Goal: Connect with others: Connect with others

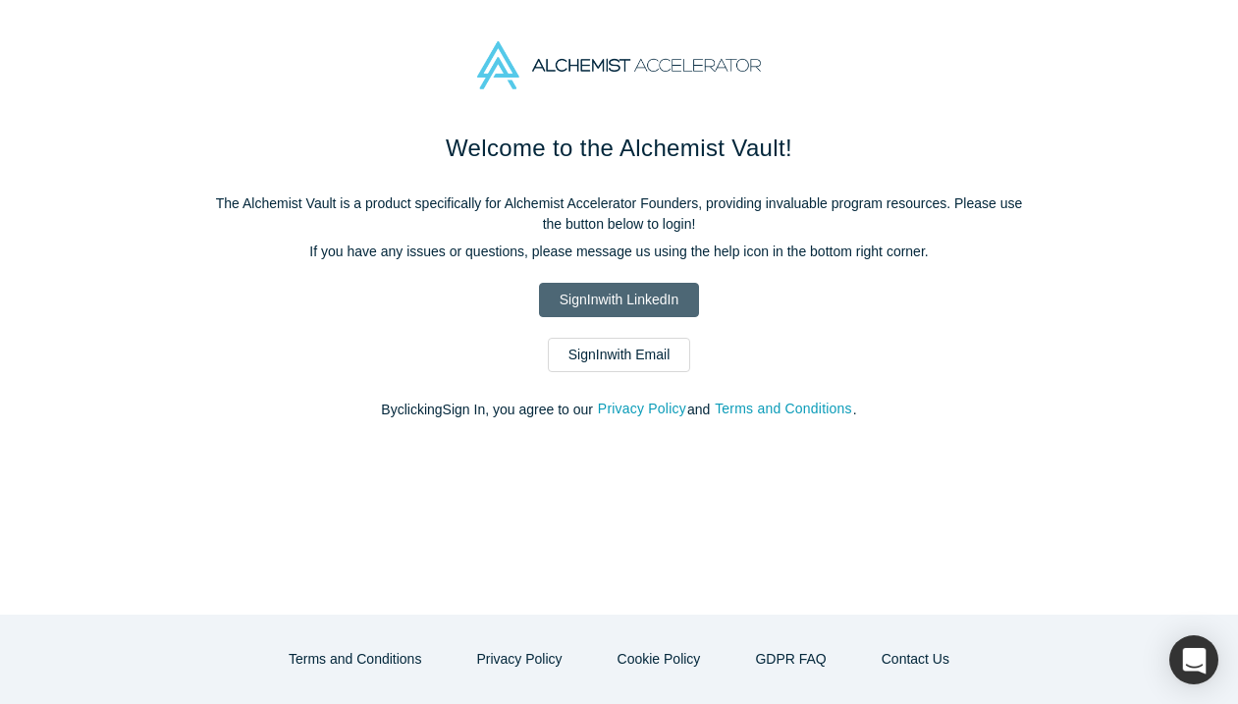
click at [627, 305] on link "Sign In with LinkedIn" at bounding box center [619, 300] width 160 height 34
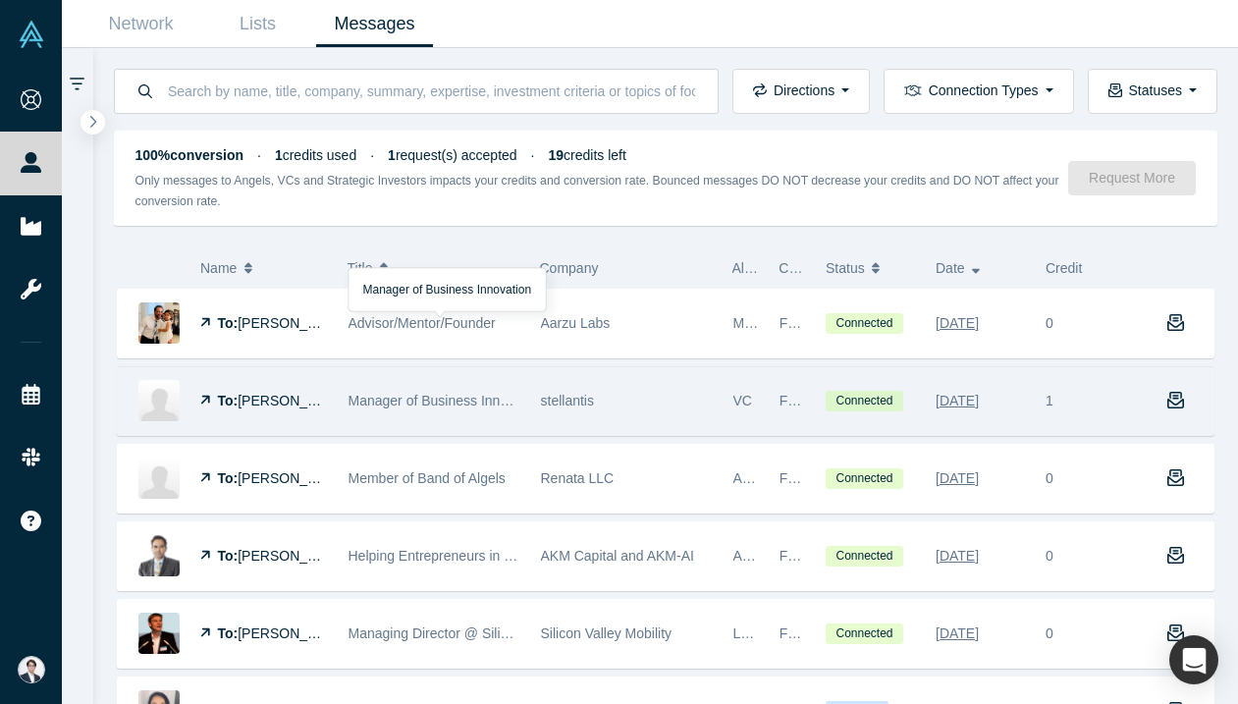
scroll to position [155, 0]
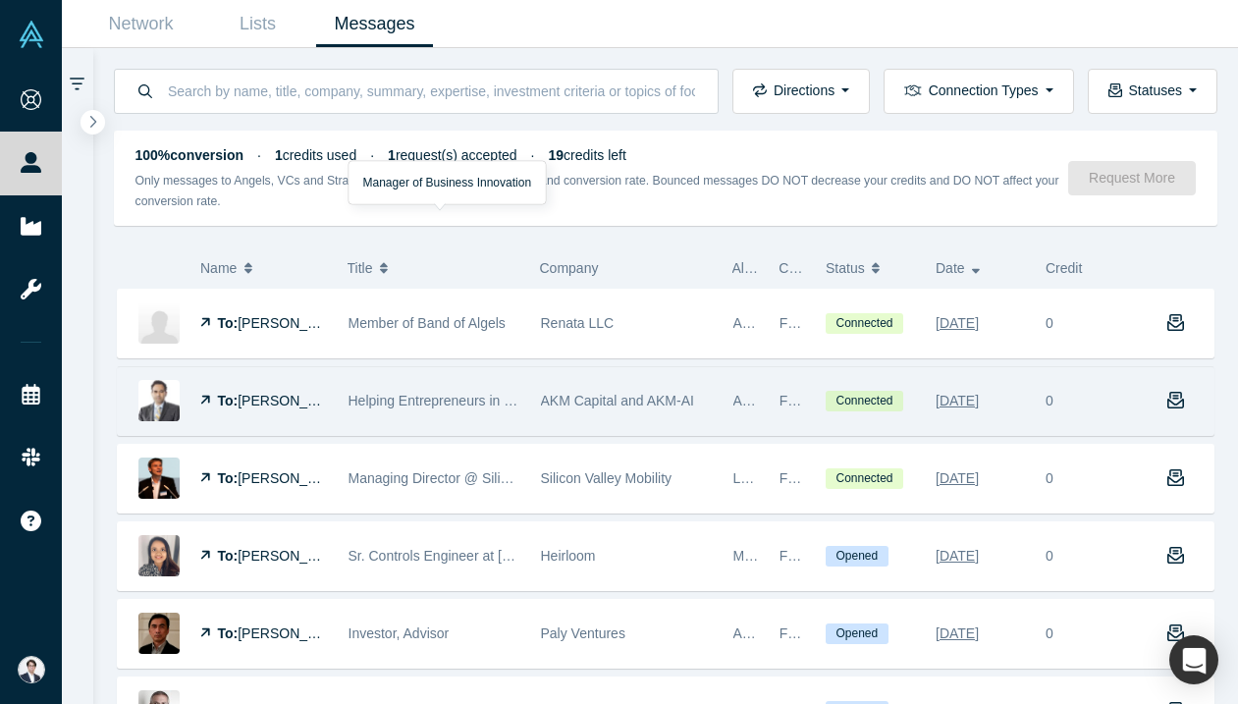
click at [362, 411] on div "Helping Entrepreneurs in Becoming the Best Versions of Themselves" at bounding box center [435, 401] width 172 height 68
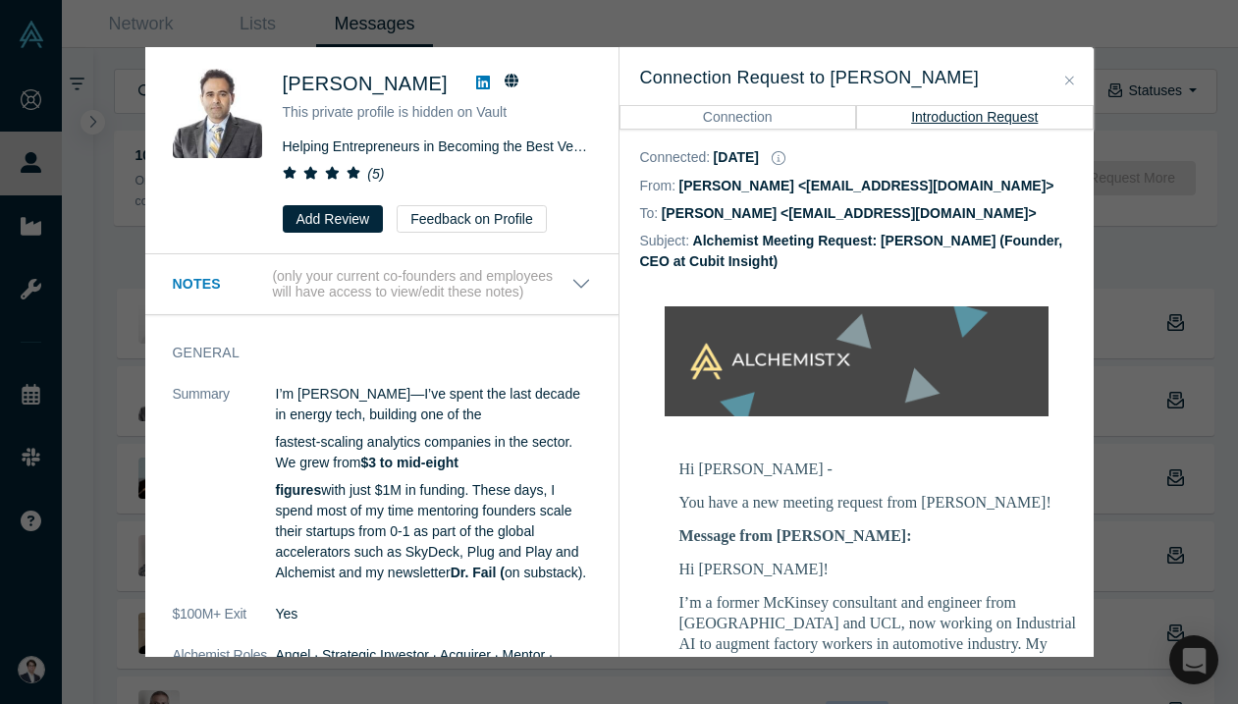
click at [468, 79] on link at bounding box center [482, 84] width 29 height 24
drag, startPoint x: 1163, startPoint y: 102, endPoint x: 1065, endPoint y: 64, distance: 104.5
click at [1163, 102] on div "Amitt Mehta This private profile is hidden on Vault Helping Entrepreneurs in Be…" at bounding box center [619, 352] width 1238 height 704
